Goal: Task Accomplishment & Management: Manage account settings

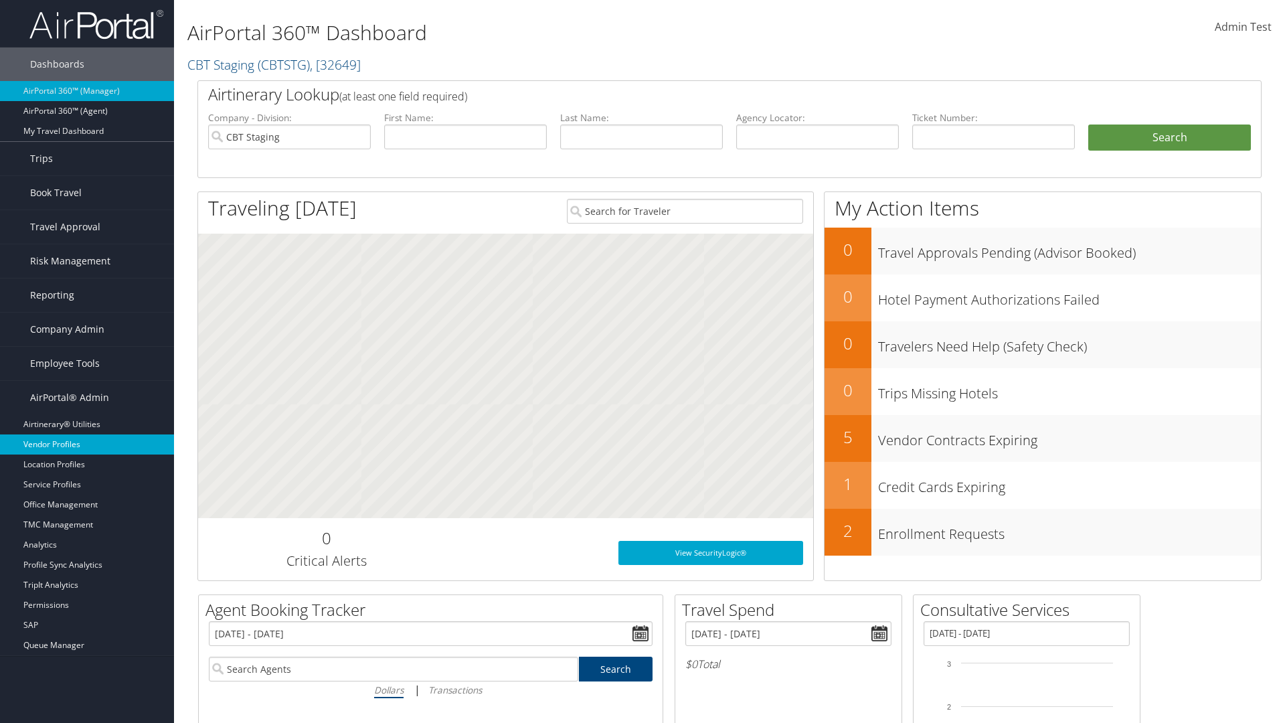
click at [87, 444] on link "Vendor Profiles" at bounding box center [87, 444] width 174 height 20
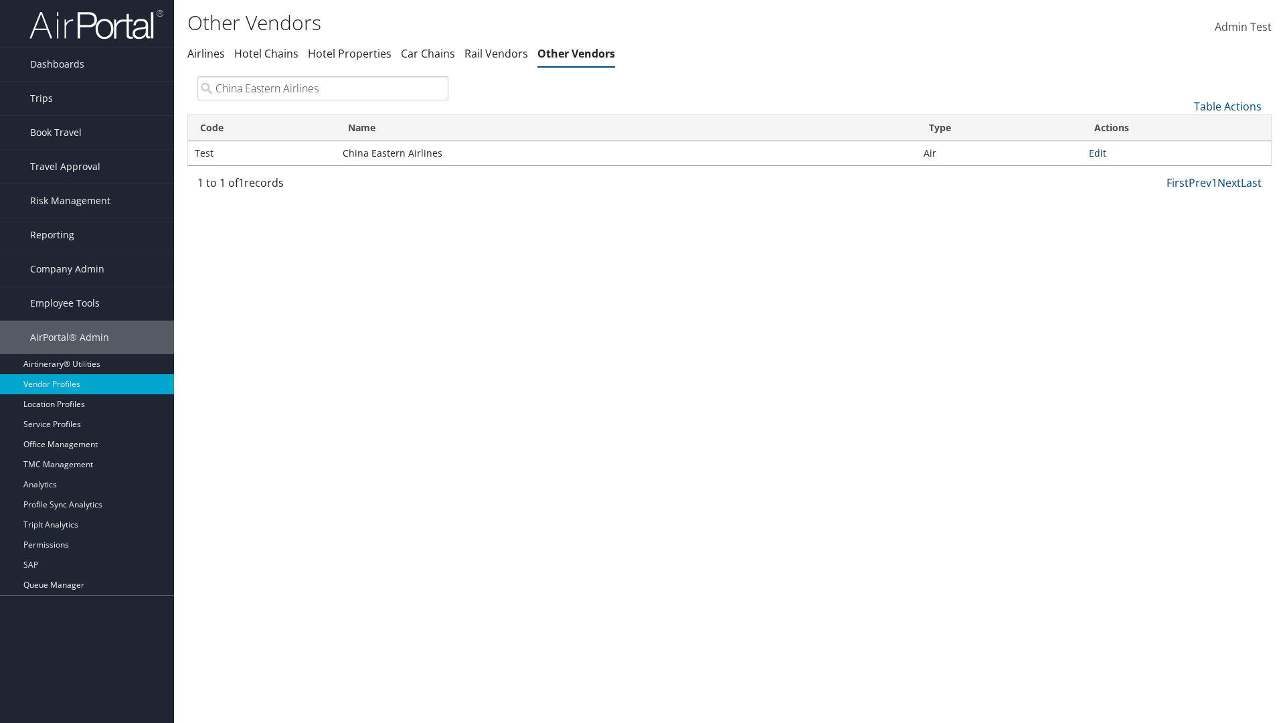
type input "China Eastern Airlines"
click at [1097, 153] on link "Edit" at bounding box center [1097, 153] width 17 height 13
select select "1"
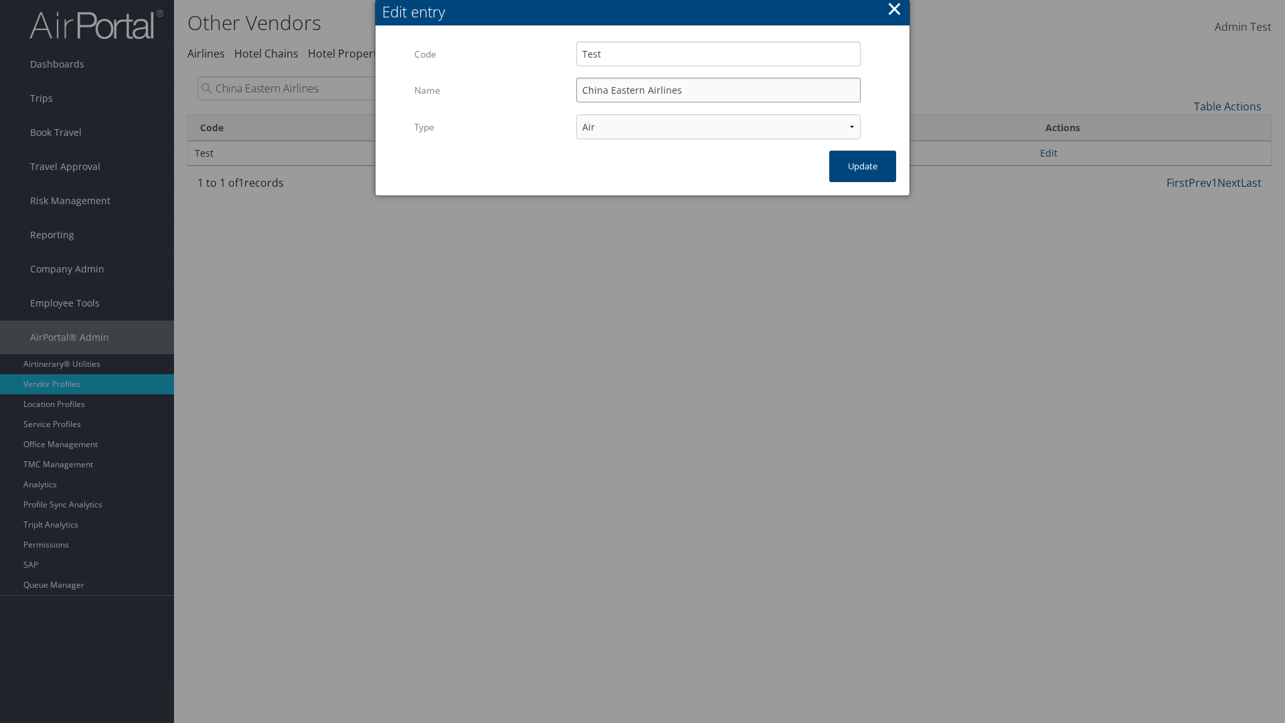
click at [718, 90] on input "China Eastern Airlines" at bounding box center [718, 90] width 284 height 25
type input "China Eastern Airlines"
click at [718, 54] on input "Test" at bounding box center [718, 53] width 284 height 25
